Goal: Find specific page/section: Find specific page/section

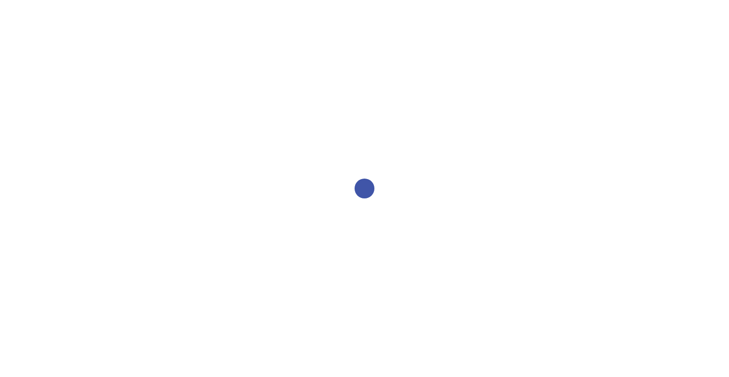
select select "2bed604d-1099-4043-b1bc-2365e8740244"
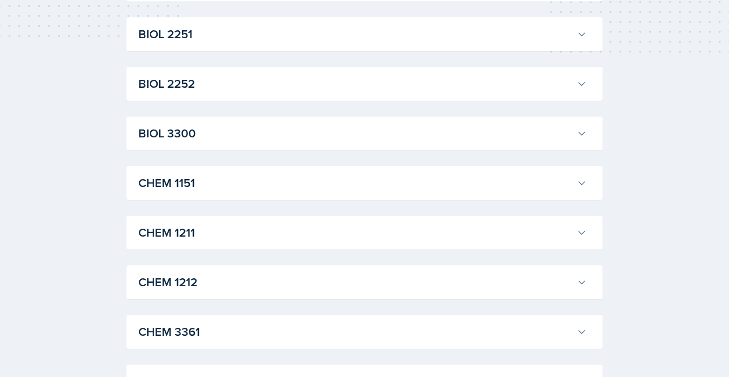
scroll to position [321, 0]
click at [187, 283] on h3 "CHEM 1212" at bounding box center [355, 282] width 434 height 18
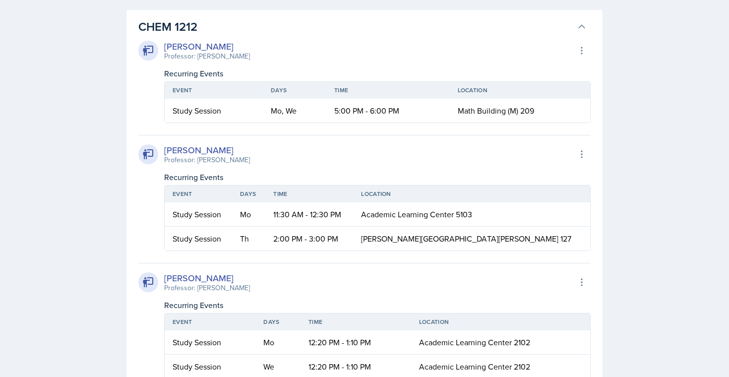
scroll to position [574, 0]
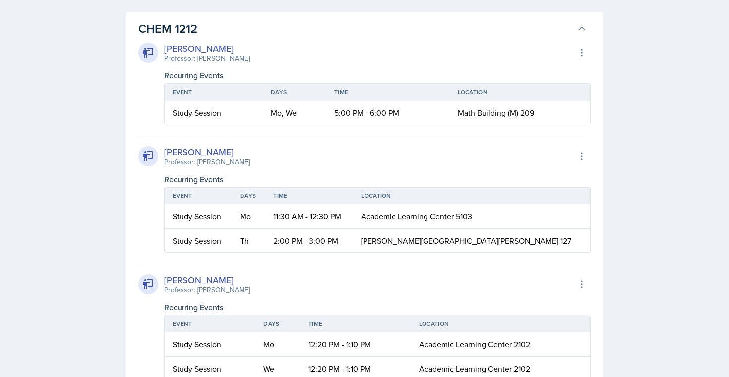
click at [276, 35] on h3 "CHEM 1212" at bounding box center [355, 29] width 434 height 18
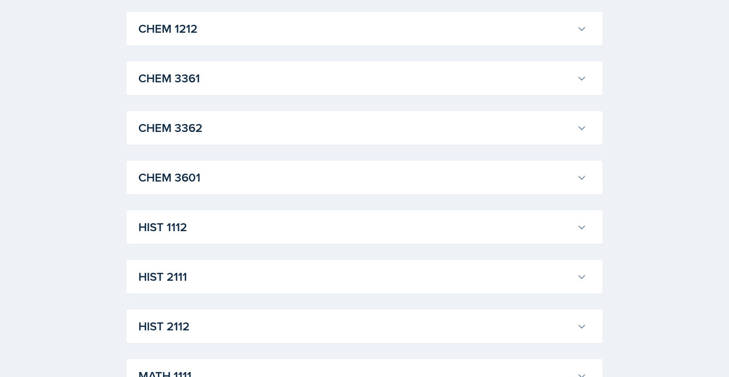
click at [244, 61] on div "ACCT 2101 [PERSON_NAME] Professor: [PERSON_NAME] Export to Google Calendar Recu…" at bounding box center [364, 376] width 476 height 1522
click at [243, 68] on button "CHEM 3361" at bounding box center [362, 78] width 452 height 22
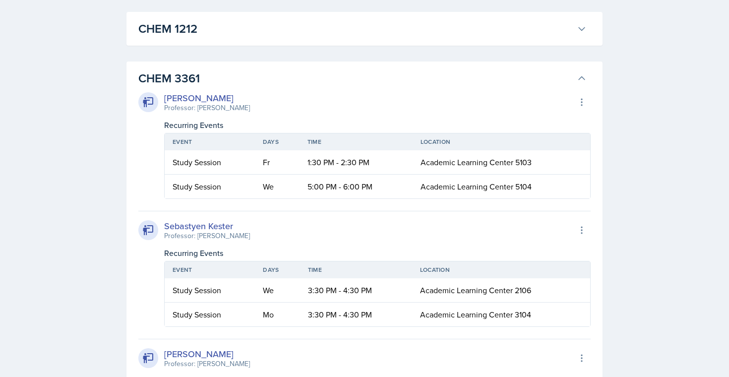
click at [239, 76] on h3 "CHEM 3361" at bounding box center [355, 78] width 434 height 18
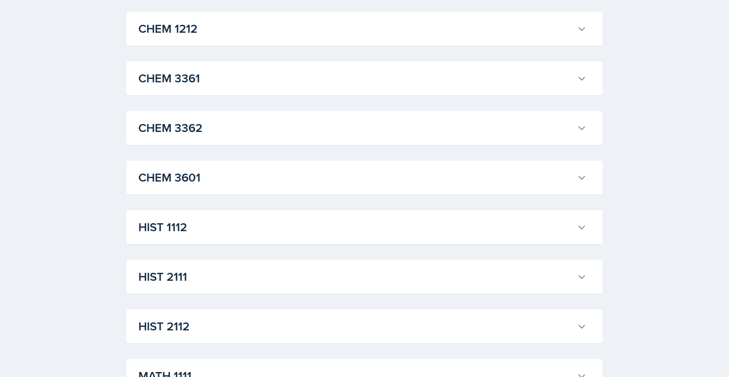
click at [247, 134] on h3 "CHEM 3362" at bounding box center [355, 128] width 434 height 18
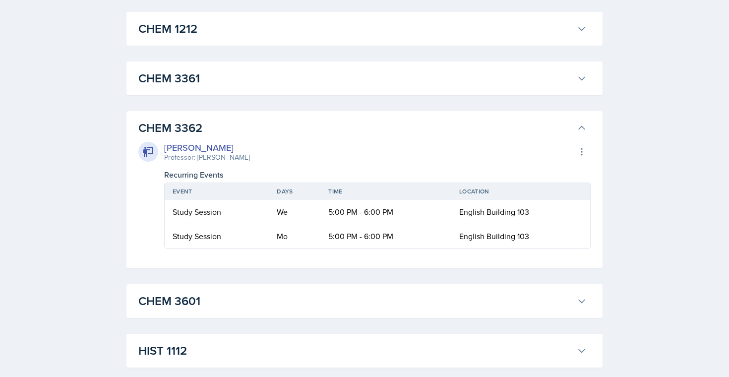
click at [247, 134] on h3 "CHEM 3362" at bounding box center [355, 128] width 434 height 18
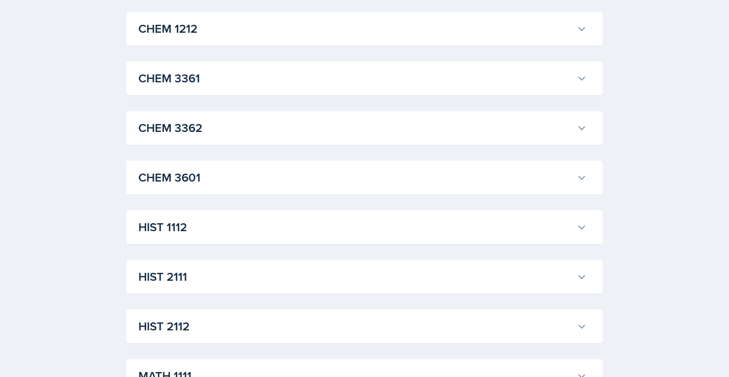
click at [223, 198] on div "ACCT 2101 [PERSON_NAME] Professor: [PERSON_NAME] Export to Google Calendar Recu…" at bounding box center [364, 376] width 476 height 1522
click at [227, 172] on h3 "CHEM 3601" at bounding box center [355, 178] width 434 height 18
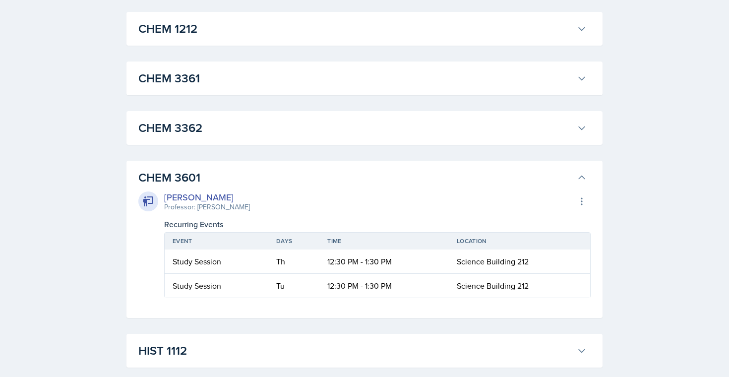
click at [227, 172] on h3 "CHEM 3601" at bounding box center [355, 178] width 434 height 18
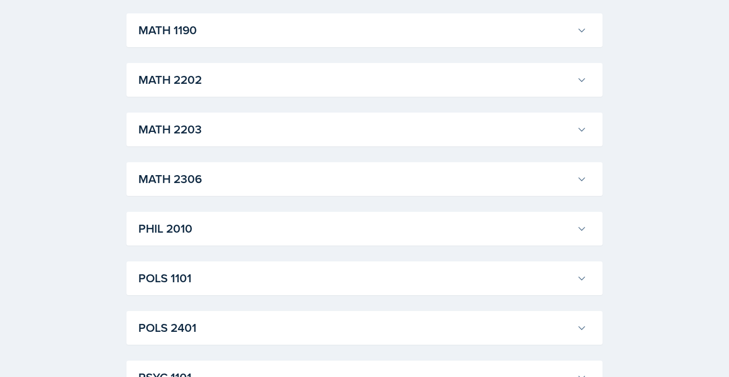
scroll to position [1212, 0]
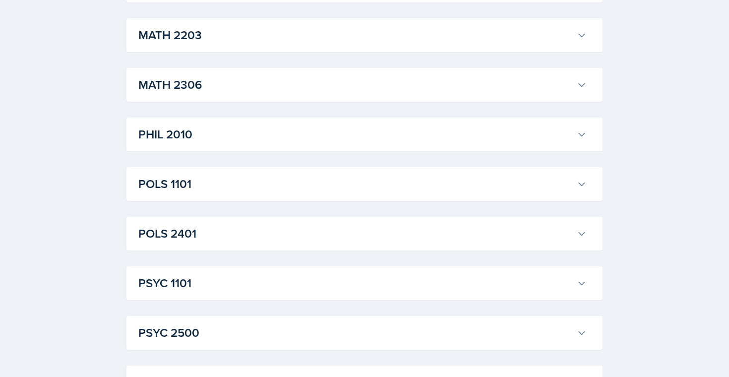
click at [189, 94] on button "MATH 2306" at bounding box center [362, 85] width 452 height 22
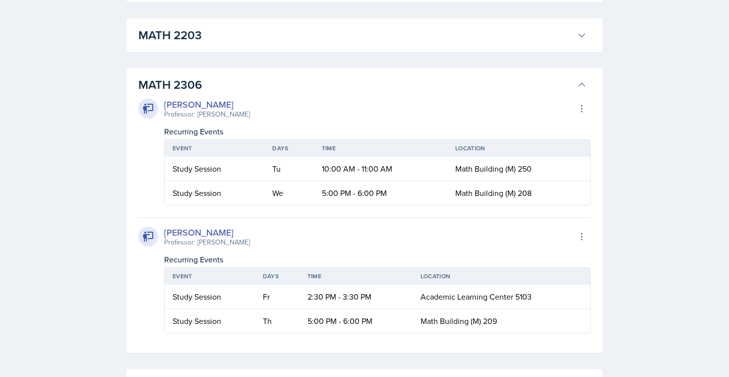
click at [189, 88] on h3 "MATH 2306" at bounding box center [355, 85] width 434 height 18
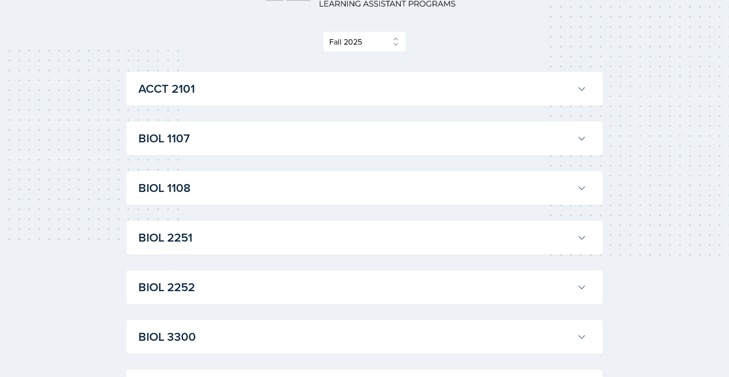
scroll to position [118, 0]
click at [203, 178] on h3 "BIOL 1108" at bounding box center [355, 187] width 434 height 18
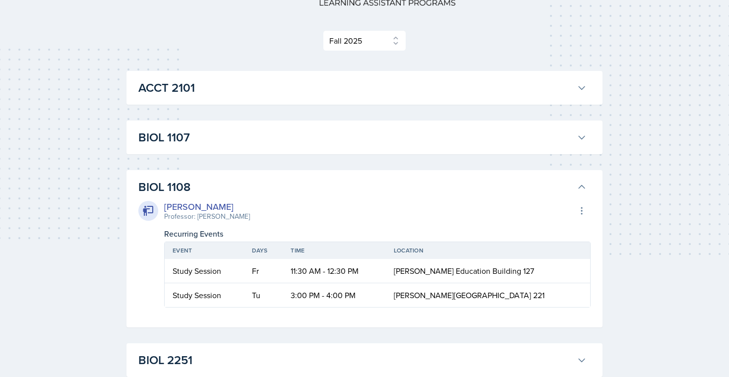
click at [203, 178] on h3 "BIOL 1108" at bounding box center [355, 187] width 434 height 18
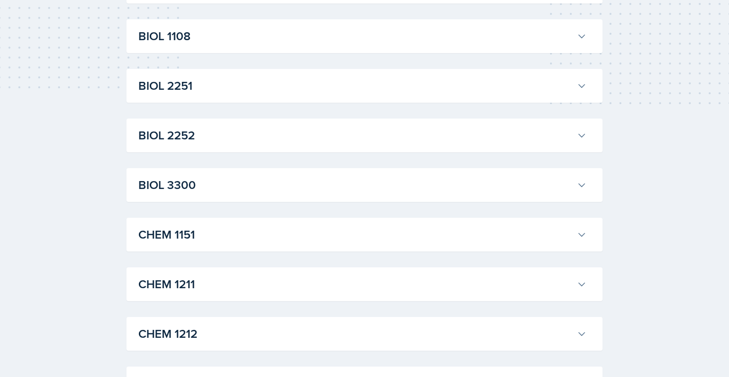
click at [203, 178] on h3 "BIOL 3300" at bounding box center [355, 185] width 434 height 18
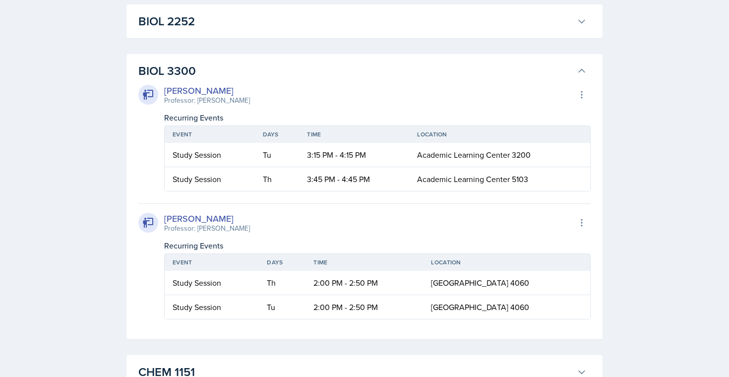
scroll to position [383, 0]
click at [196, 73] on h3 "BIOL 3300" at bounding box center [355, 71] width 434 height 18
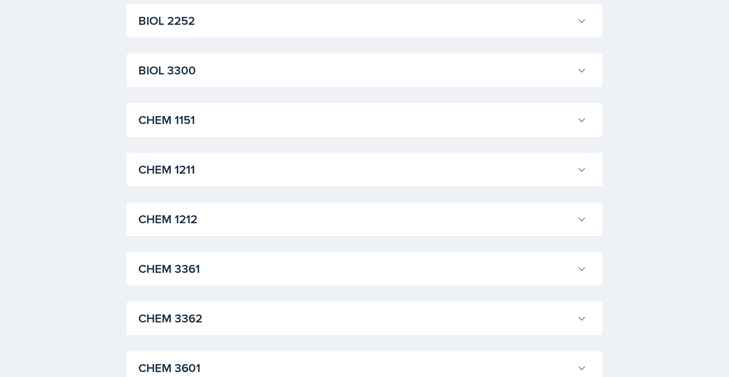
click at [202, 110] on button "CHEM 1151" at bounding box center [362, 120] width 452 height 22
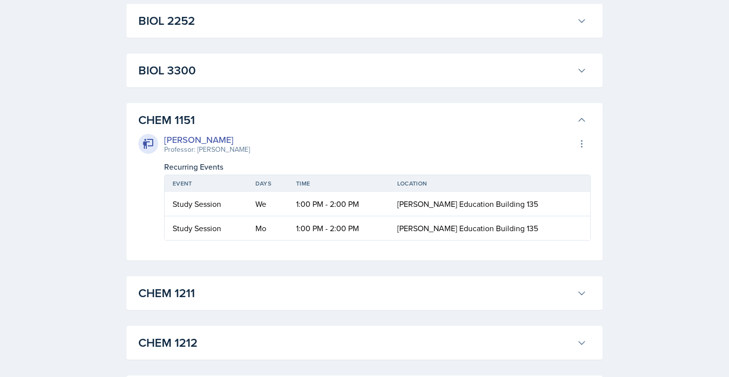
click at [202, 110] on button "CHEM 1151" at bounding box center [362, 120] width 452 height 22
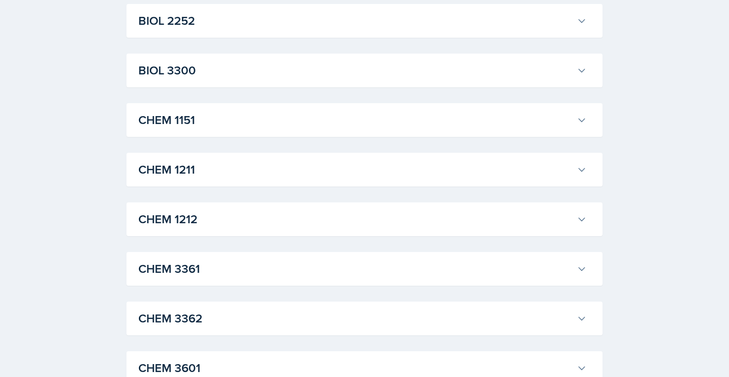
click at [186, 173] on h3 "CHEM 1211" at bounding box center [355, 170] width 434 height 18
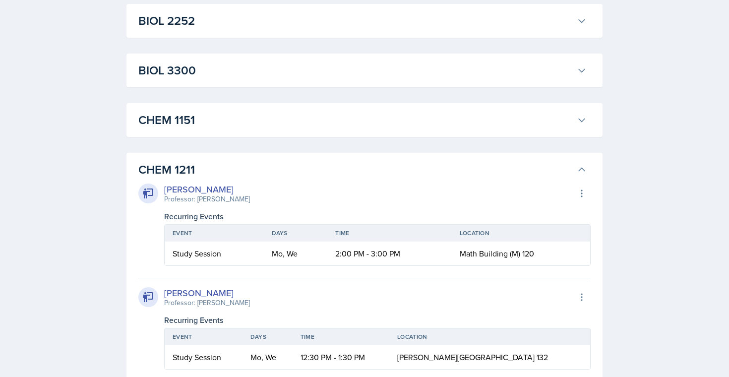
click at [186, 173] on h3 "CHEM 1211" at bounding box center [355, 170] width 434 height 18
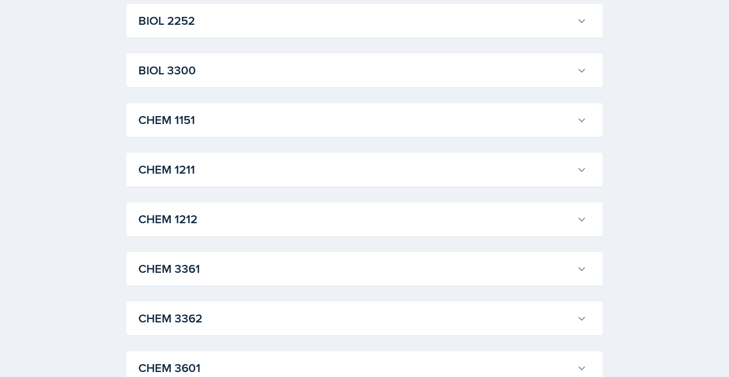
click at [186, 173] on h3 "CHEM 1211" at bounding box center [355, 170] width 434 height 18
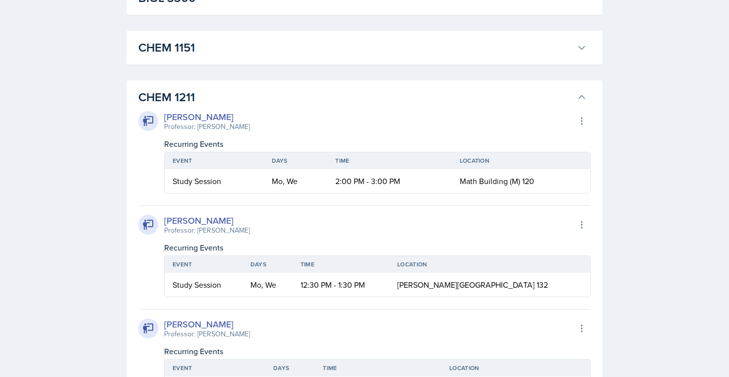
scroll to position [456, 0]
click at [362, 100] on h3 "CHEM 1211" at bounding box center [355, 97] width 434 height 18
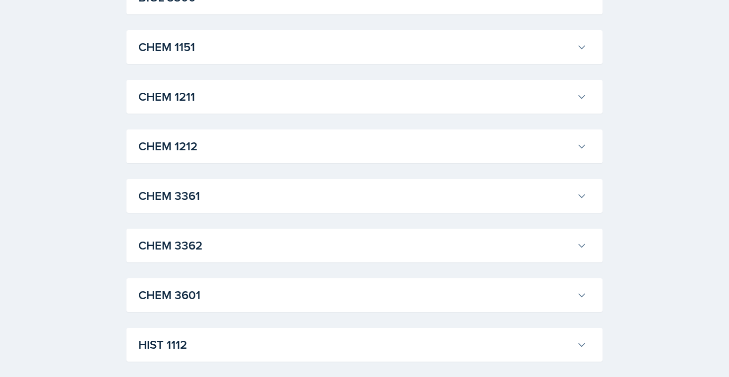
click at [205, 203] on h3 "CHEM 3361" at bounding box center [355, 196] width 434 height 18
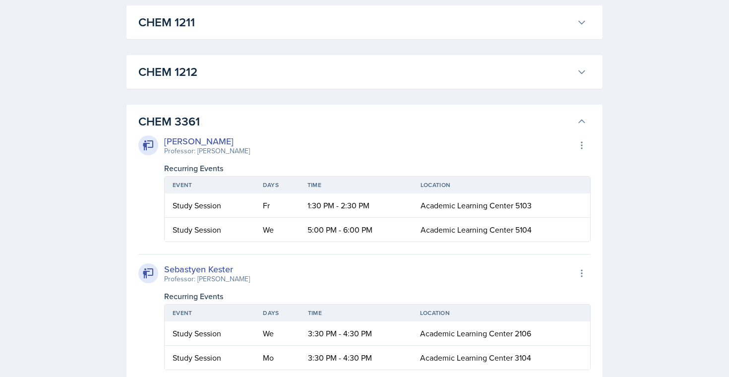
scroll to position [516, 0]
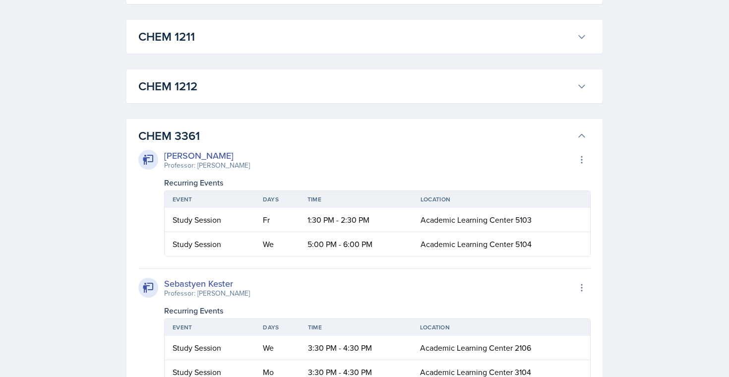
click at [297, 138] on h3 "CHEM 3361" at bounding box center [355, 136] width 434 height 18
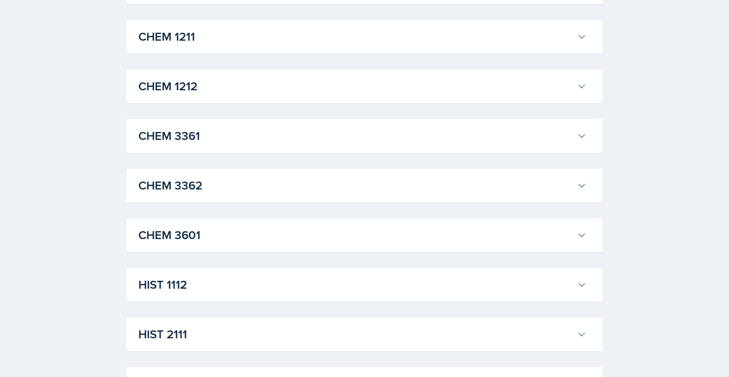
click at [230, 193] on h3 "CHEM 3362" at bounding box center [355, 186] width 434 height 18
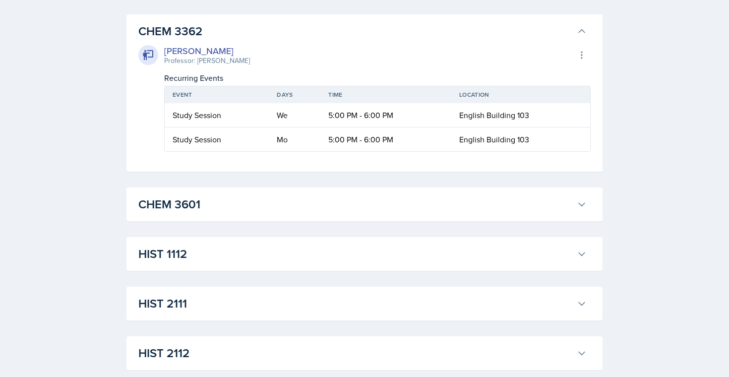
scroll to position [641, 0]
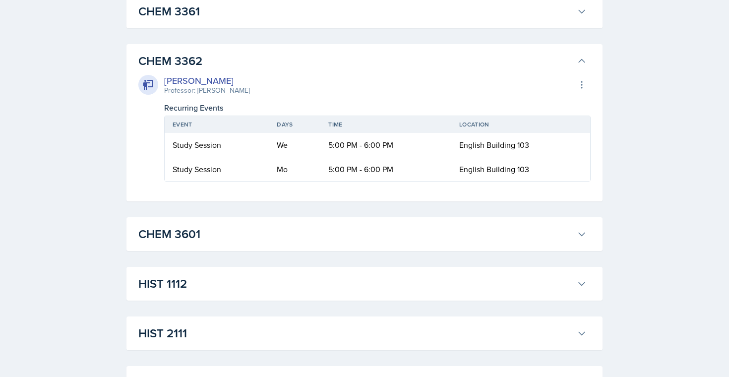
click at [187, 62] on h3 "CHEM 3362" at bounding box center [355, 61] width 434 height 18
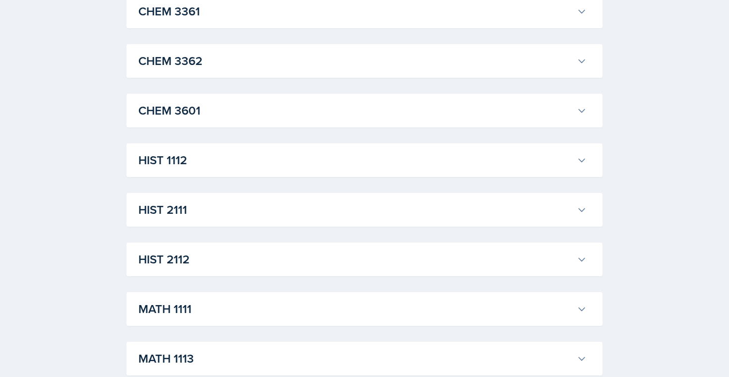
click at [187, 62] on h3 "CHEM 3362" at bounding box center [355, 61] width 434 height 18
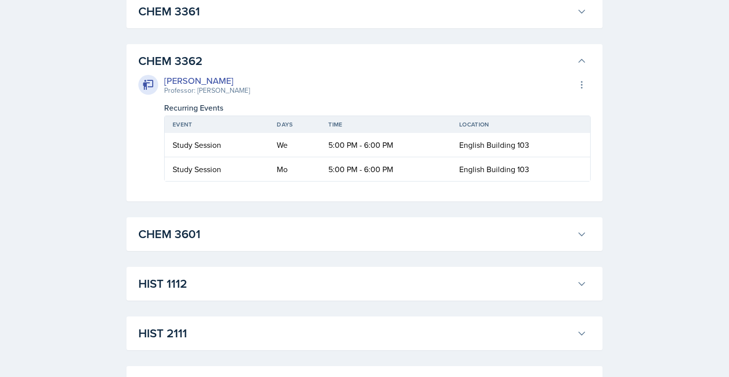
click at [187, 62] on h3 "CHEM 3362" at bounding box center [355, 61] width 434 height 18
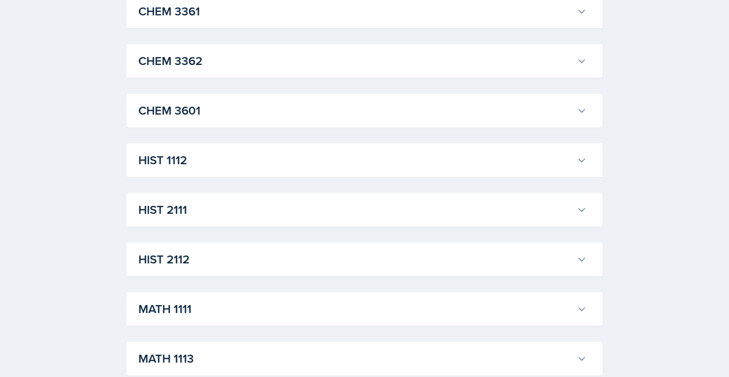
click at [187, 70] on button "CHEM 3362" at bounding box center [362, 61] width 452 height 22
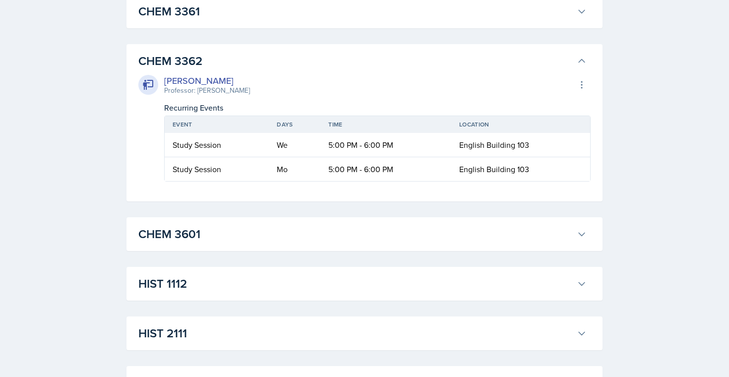
click at [193, 72] on div "[PERSON_NAME] Professor: [PERSON_NAME] Export to Google Calendar Recurring Even…" at bounding box center [364, 126] width 452 height 112
click at [195, 62] on h3 "CHEM 3362" at bounding box center [355, 61] width 434 height 18
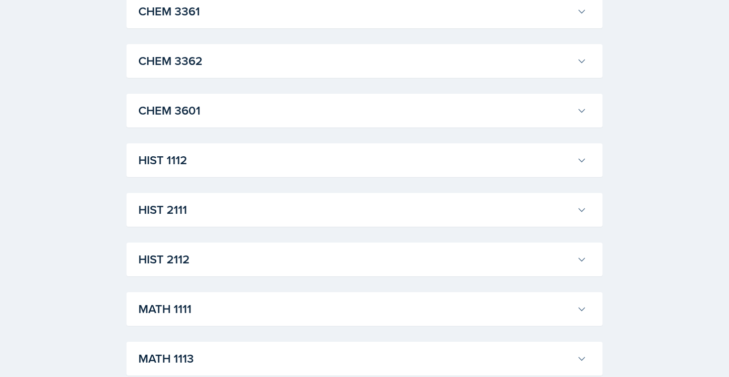
click at [189, 106] on h3 "CHEM 3601" at bounding box center [355, 111] width 434 height 18
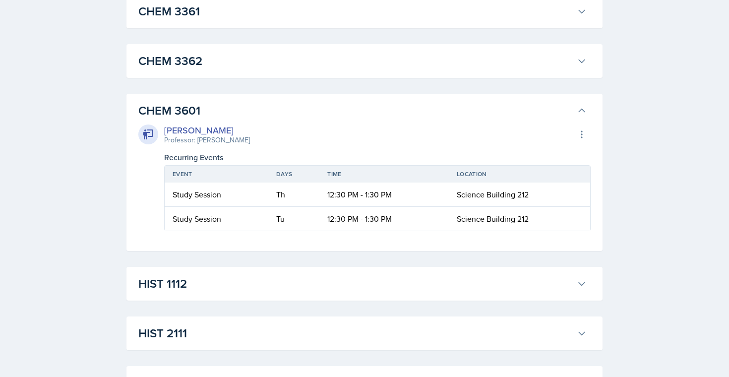
click at [262, 116] on h3 "CHEM 3601" at bounding box center [355, 111] width 434 height 18
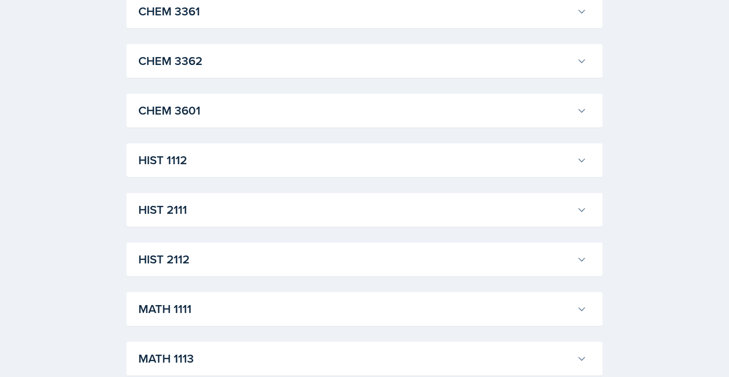
click at [242, 149] on button "HIST 1112" at bounding box center [362, 160] width 452 height 22
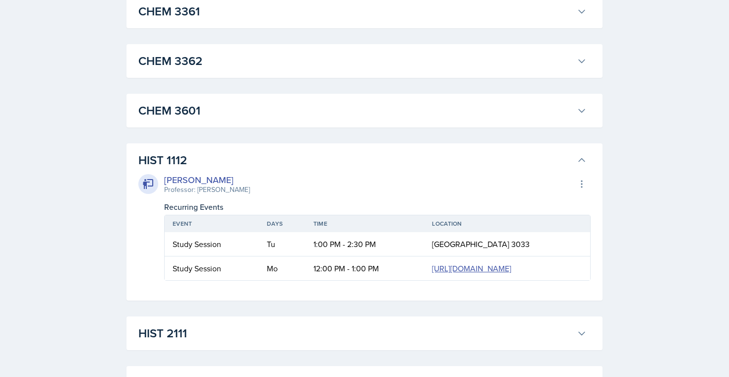
click at [242, 149] on button "HIST 1112" at bounding box center [362, 160] width 452 height 22
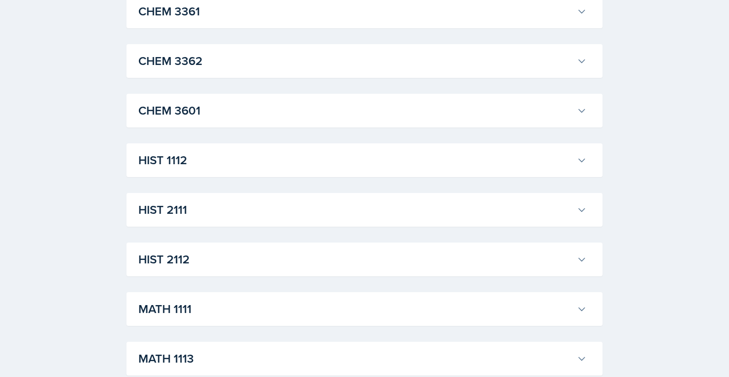
click at [230, 207] on h3 "HIST 2111" at bounding box center [355, 210] width 434 height 18
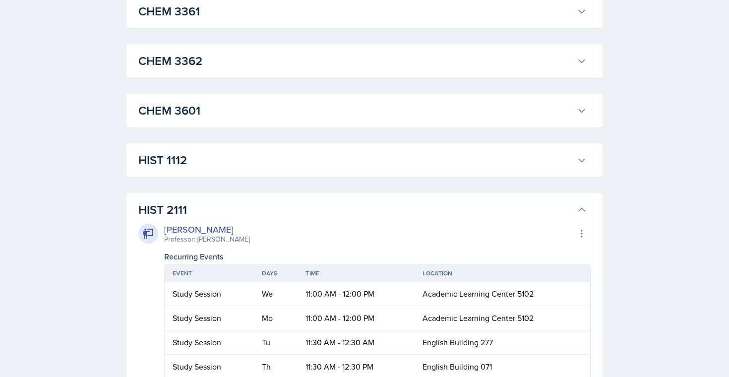
click at [230, 207] on h3 "HIST 2111" at bounding box center [355, 210] width 434 height 18
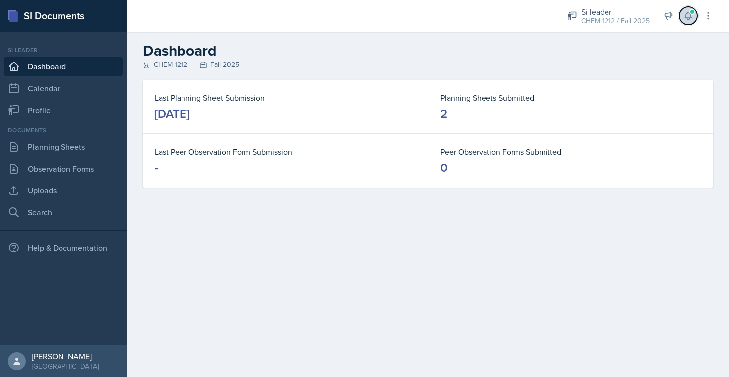
click at [687, 20] on icon at bounding box center [688, 16] width 10 height 10
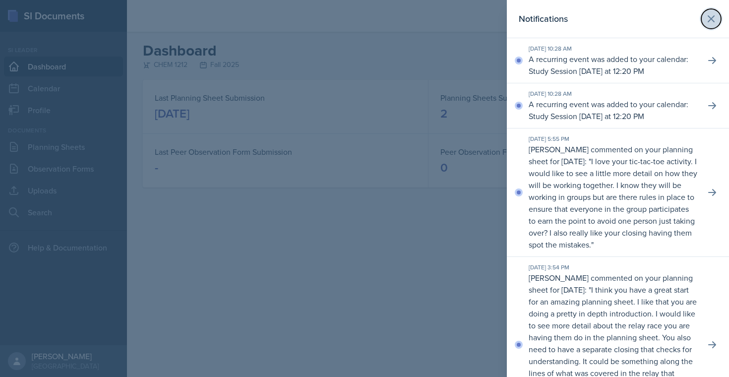
click at [703, 13] on button at bounding box center [711, 19] width 20 height 20
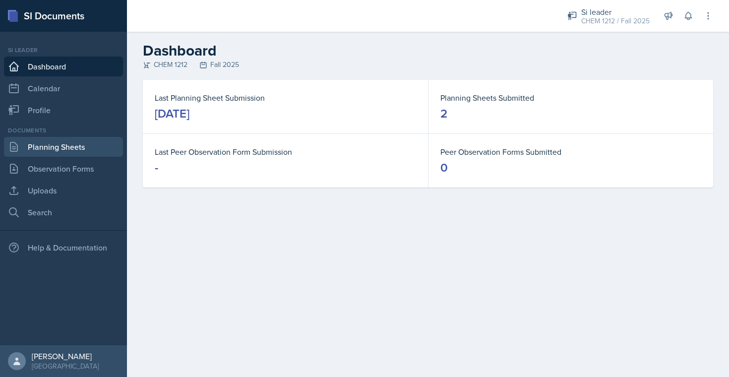
click at [78, 147] on link "Planning Sheets" at bounding box center [63, 147] width 119 height 20
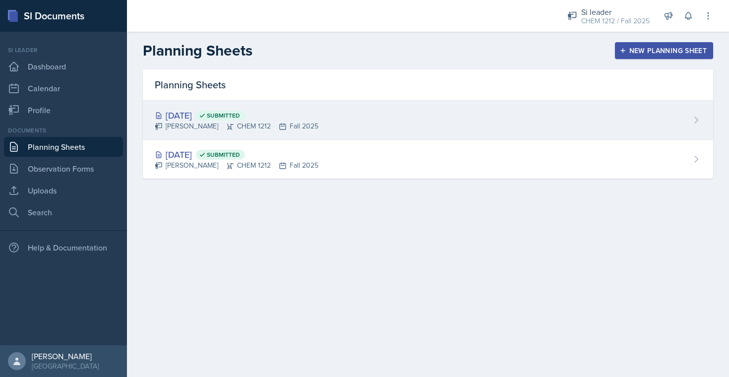
click at [359, 124] on div "Aug 27th, 2025 Submitted Sarah Nielsen CHEM 1212 Fall 2025" at bounding box center [428, 120] width 570 height 39
